Goal: Information Seeking & Learning: Learn about a topic

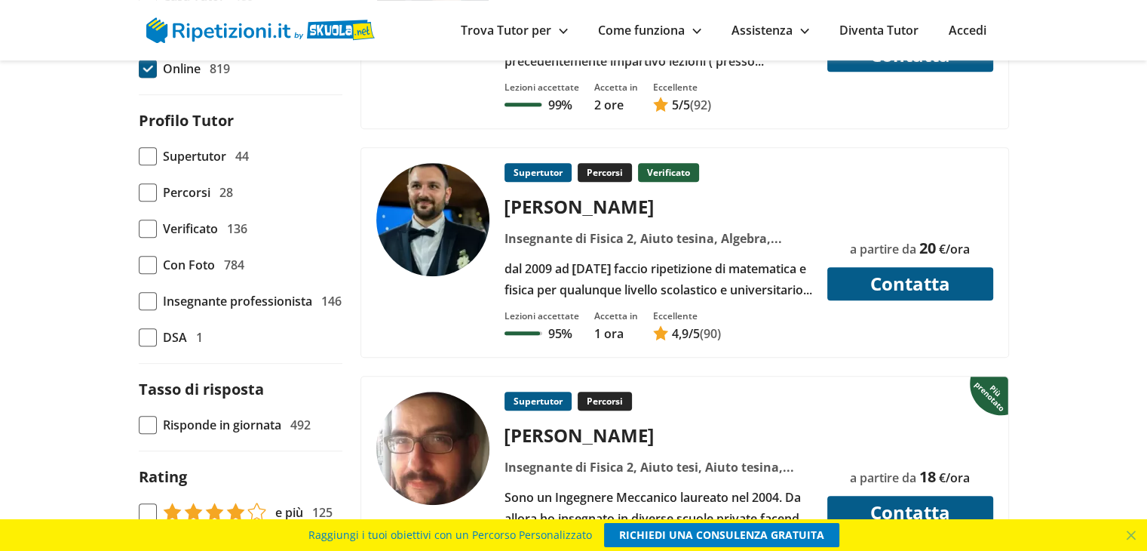
scroll to position [738, 0]
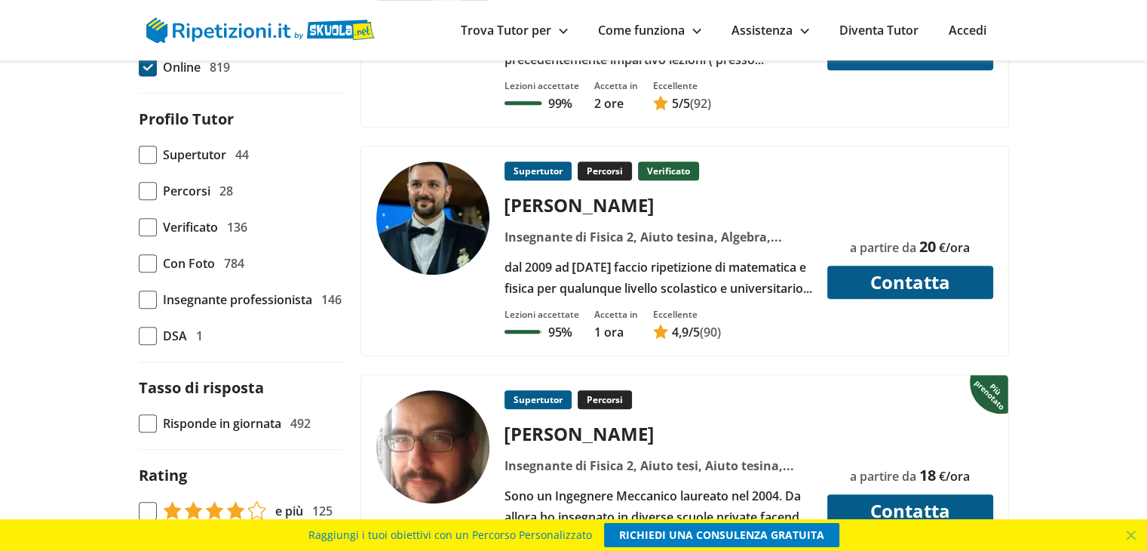
click at [169, 263] on span "Con Foto" at bounding box center [189, 263] width 52 height 21
click at [139, 263] on input "Con Foto 784" at bounding box center [139, 263] width 0 height 0
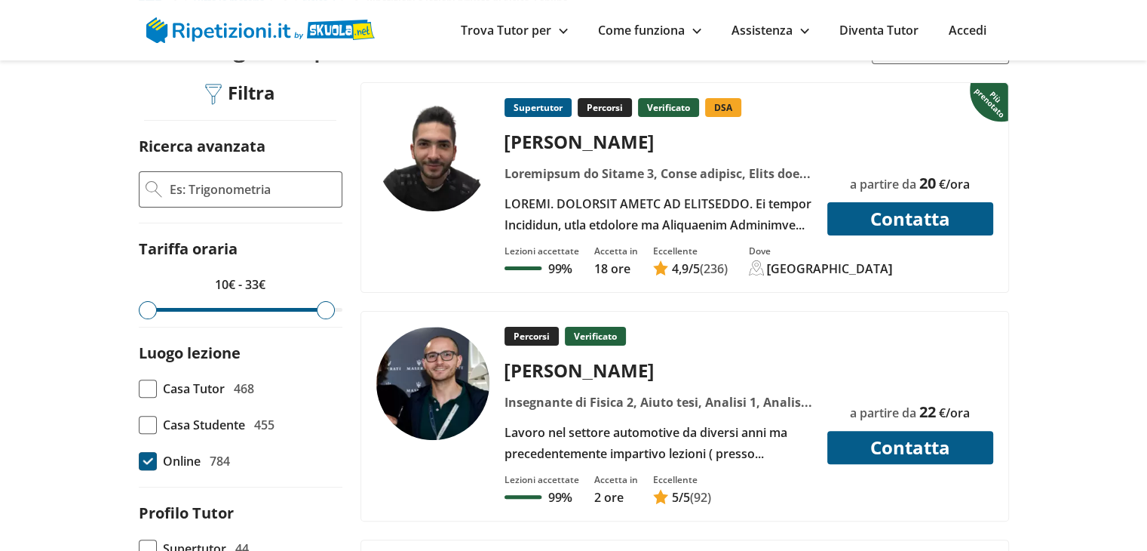
type input "35"
drag, startPoint x: 332, startPoint y: 306, endPoint x: 357, endPoint y: 319, distance: 28.4
click at [343, 312] on input "range" at bounding box center [241, 310] width 204 height 4
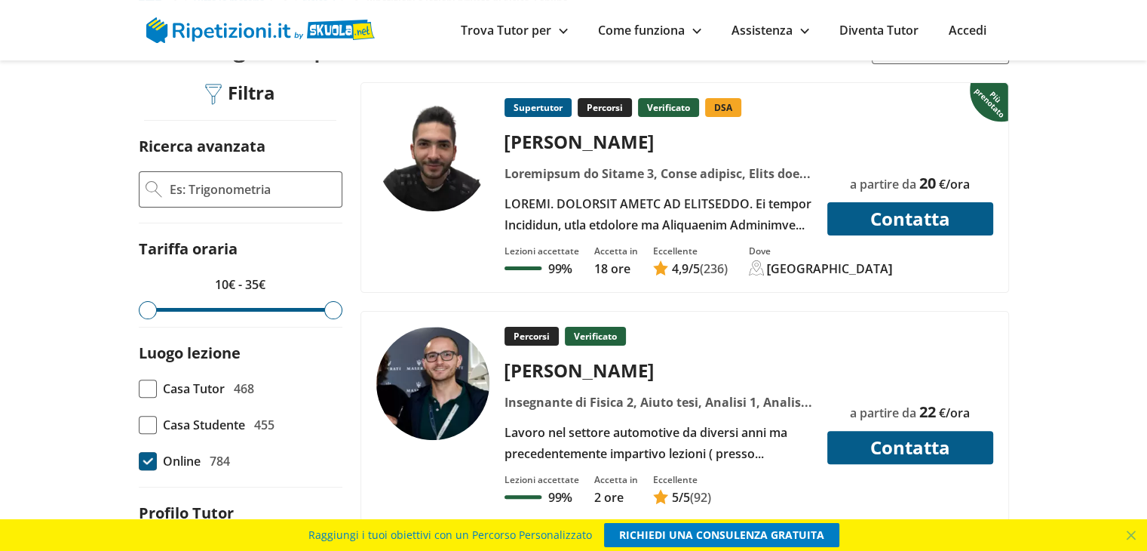
drag, startPoint x: 149, startPoint y: 305, endPoint x: 125, endPoint y: 309, distance: 23.7
click at [139, 309] on input "range" at bounding box center [241, 310] width 204 height 4
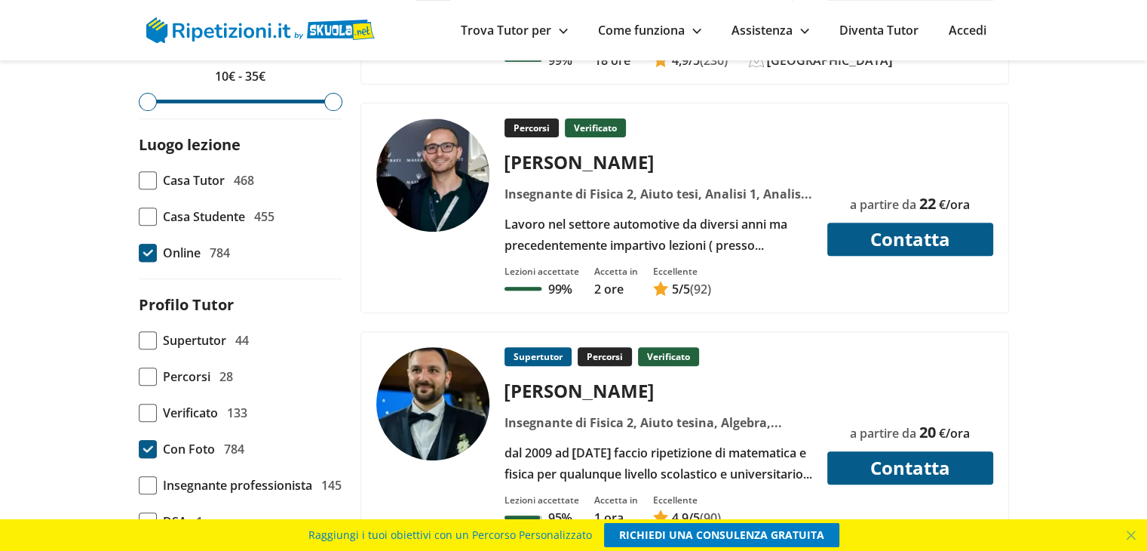
scroll to position [552, 0]
click at [167, 183] on span "Casa Tutor" at bounding box center [194, 180] width 62 height 21
click at [139, 180] on input "Casa Tutor 468" at bounding box center [139, 180] width 0 height 0
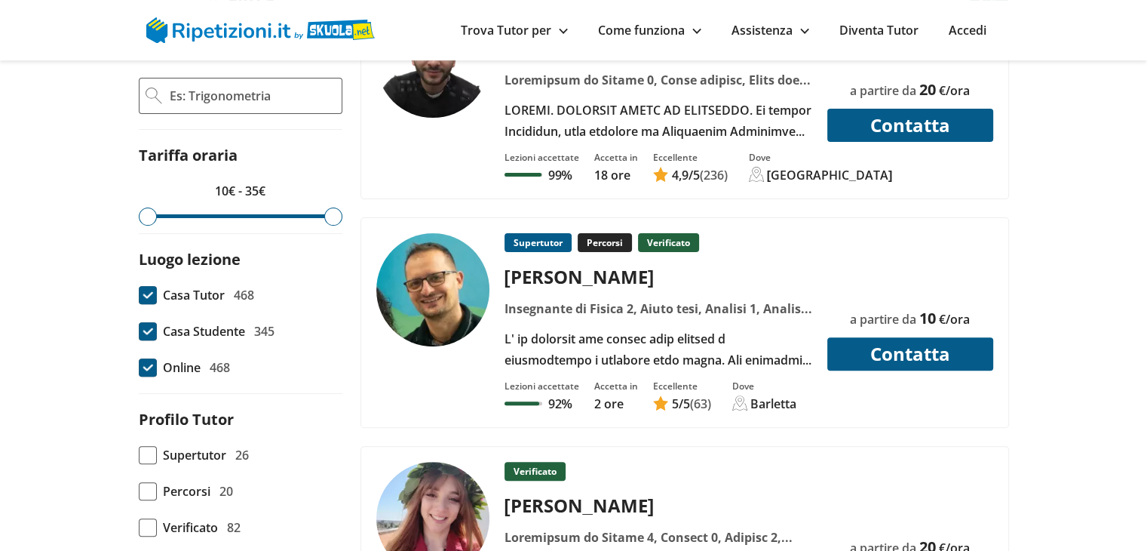
click at [153, 333] on span at bounding box center [148, 331] width 18 height 18
click at [139, 331] on input "Casa Studente 345" at bounding box center [139, 331] width 0 height 0
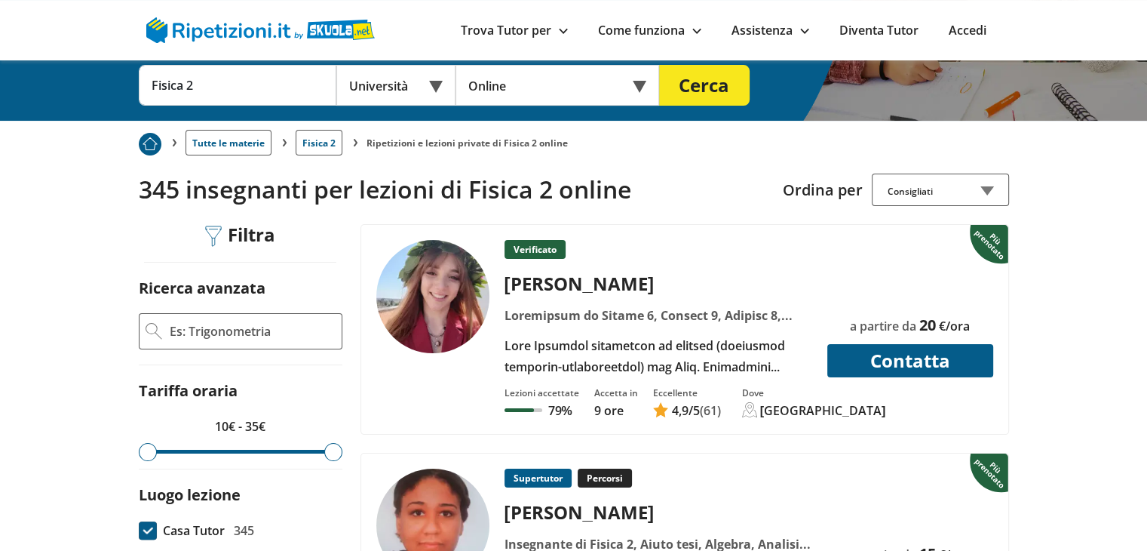
scroll to position [199, 0]
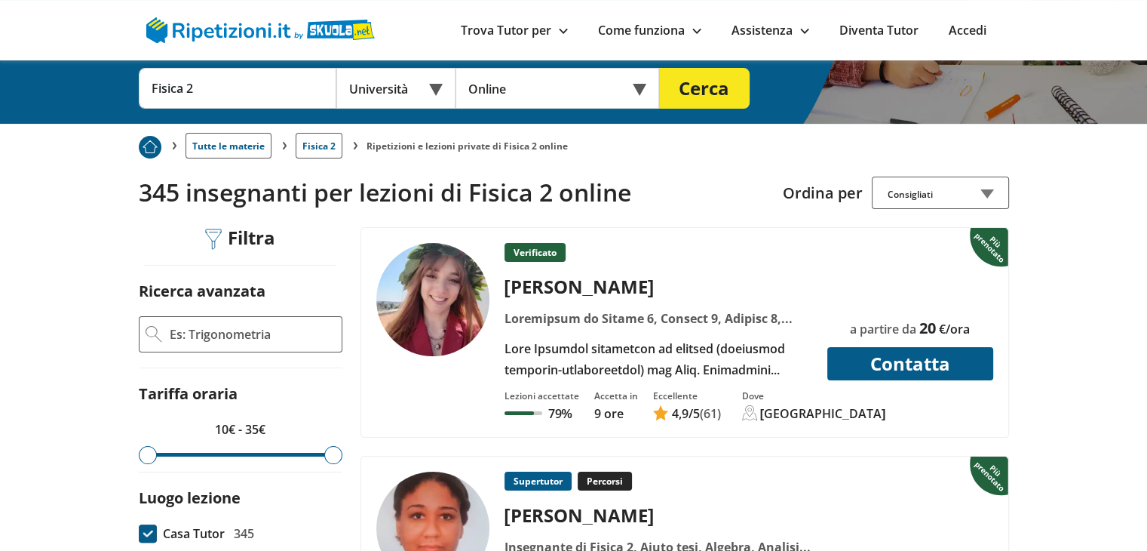
click at [347, 41] on img at bounding box center [260, 30] width 229 height 26
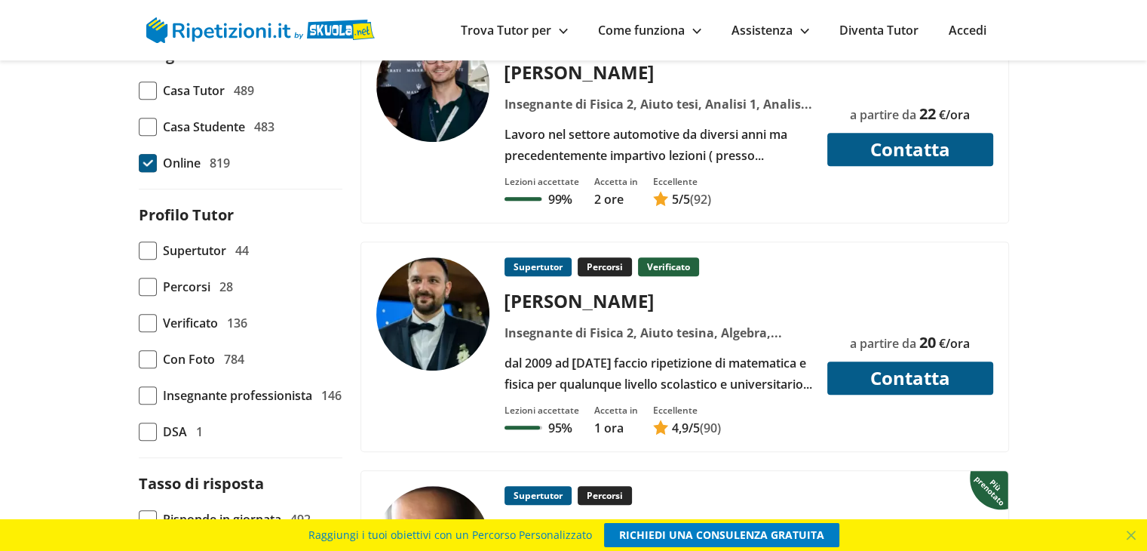
scroll to position [637, 0]
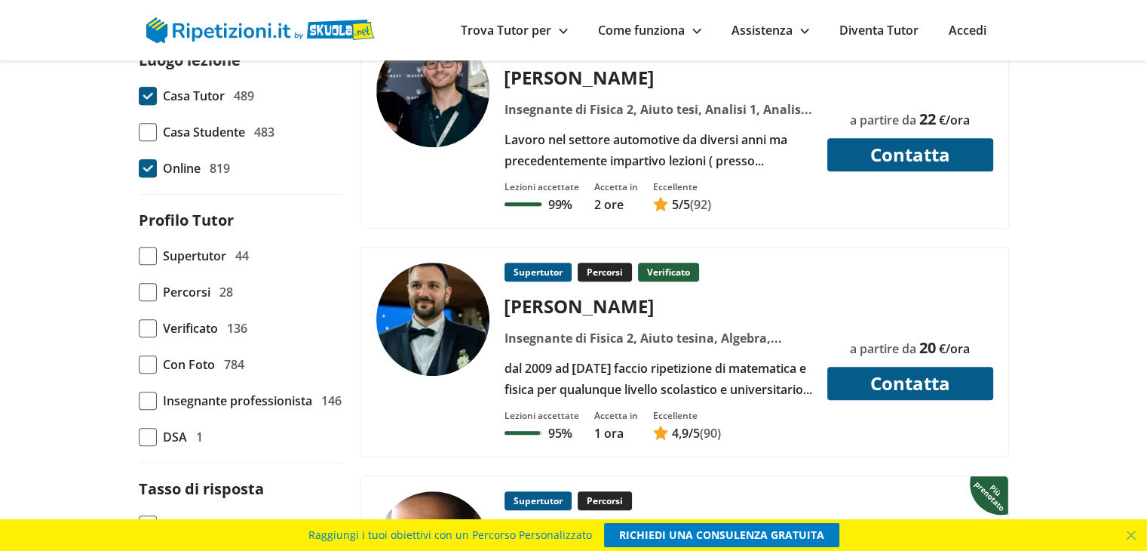
click at [150, 90] on span at bounding box center [148, 96] width 18 height 18
click at [139, 96] on input "Casa Tutor 489" at bounding box center [139, 96] width 0 height 0
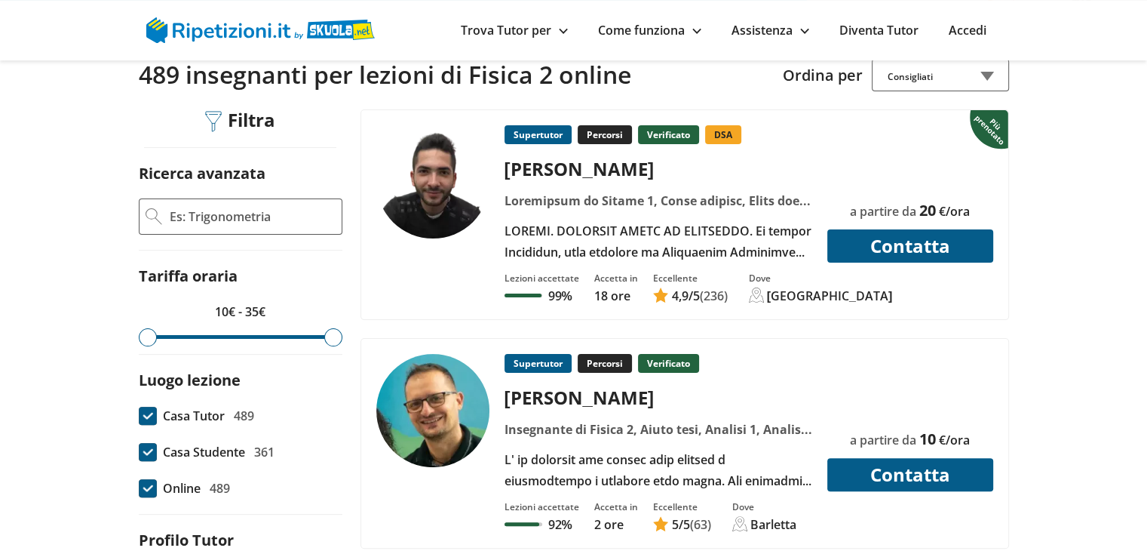
click at [143, 453] on span at bounding box center [148, 452] width 18 height 18
click at [139, 452] on input "Casa Studente 361" at bounding box center [139, 452] width 0 height 0
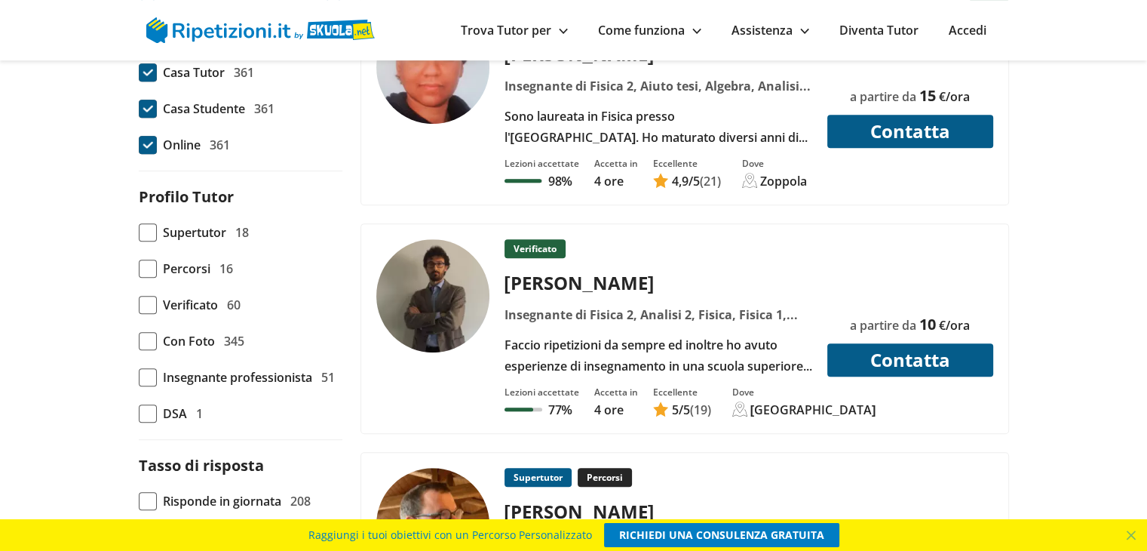
scroll to position [661, 0]
